Goal: Task Accomplishment & Management: Use online tool/utility

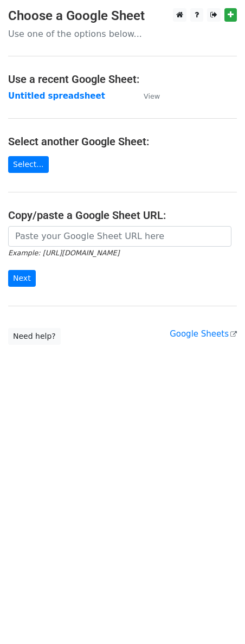
click at [46, 233] on input "url" at bounding box center [119, 236] width 223 height 21
type input "https://docs.google.com/spreadsheets/d/1uE0vptwlOd_vVTG_oEa_TzLTbkp54gHQclc_nxp…"
click at [16, 289] on div "https://docs.google.com/spreadsheets/d/1uE0vptwlOd_vVTG_oEa_TzLTbkp54gHQclc_nxp…" at bounding box center [122, 262] width 245 height 72
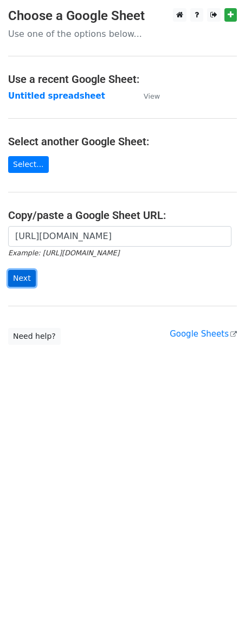
click at [17, 278] on input "Next" at bounding box center [22, 278] width 28 height 17
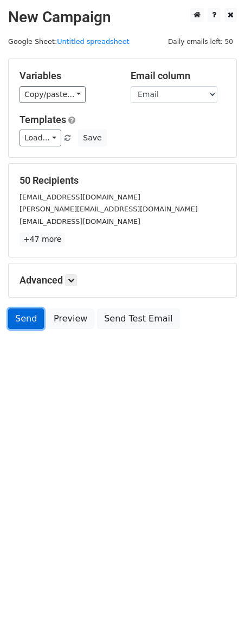
click at [24, 329] on link "Send" at bounding box center [26, 319] width 36 height 21
